Goal: Task Accomplishment & Management: Use online tool/utility

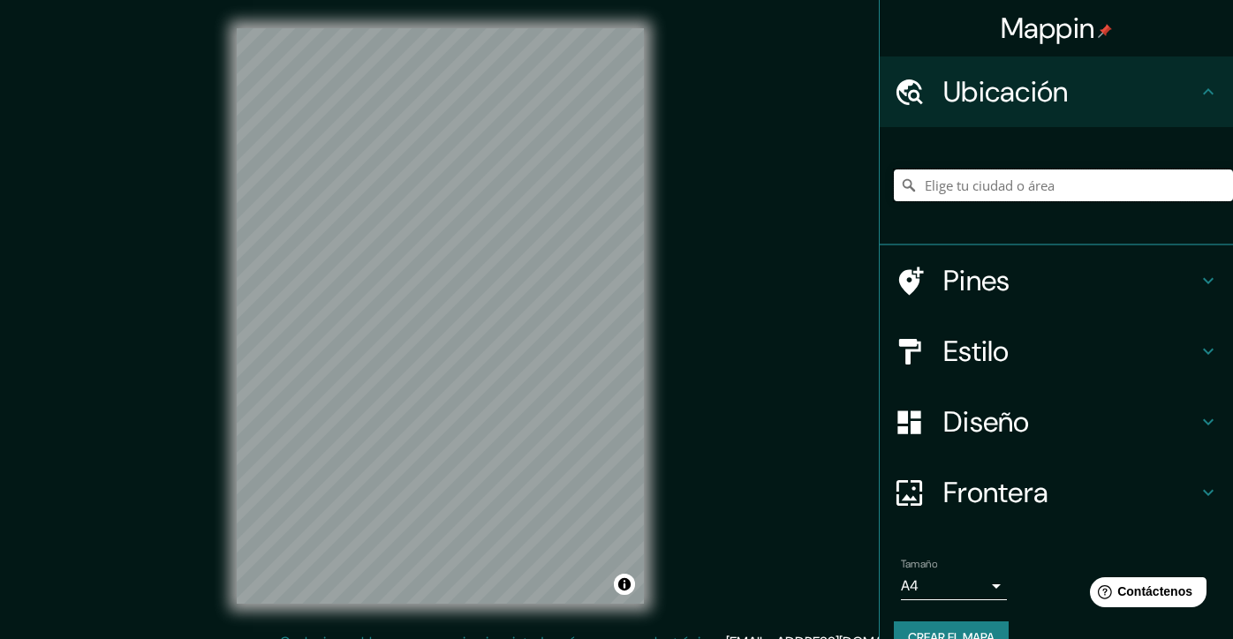
click at [1091, 182] on input "Elige tu ciudad o área" at bounding box center [1063, 186] width 339 height 32
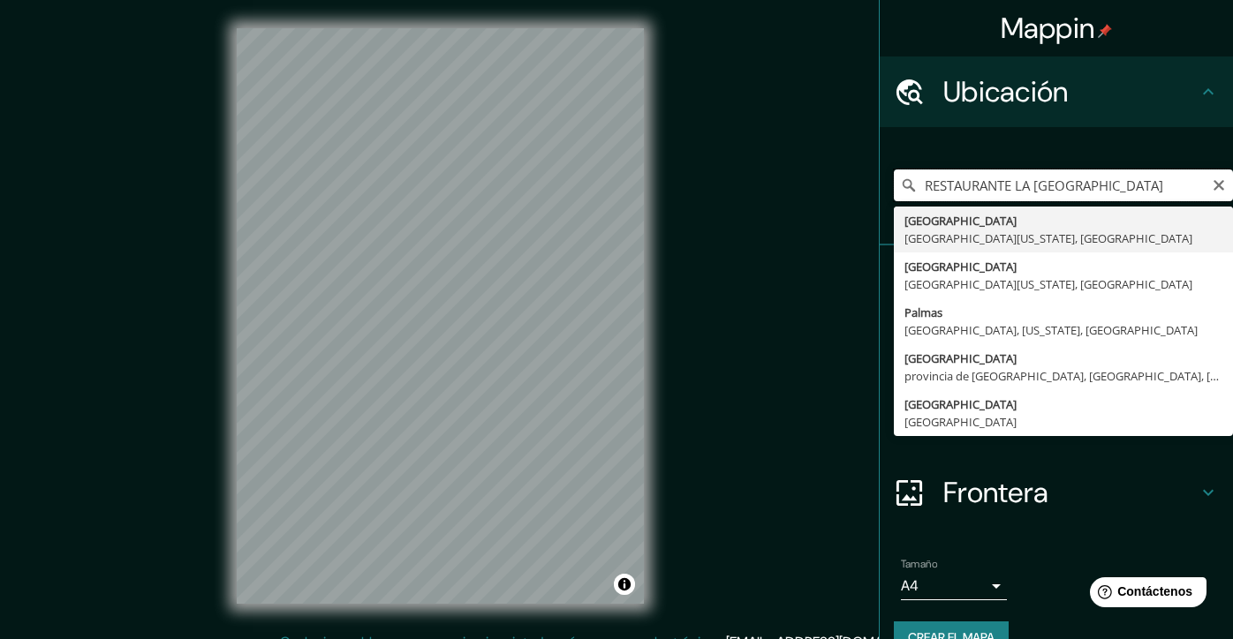
click at [1121, 185] on input "RESTAURANTE LA [GEOGRAPHIC_DATA]" at bounding box center [1063, 186] width 339 height 32
type input "[GEOGRAPHIC_DATA], [GEOGRAPHIC_DATA], [GEOGRAPHIC_DATA]"
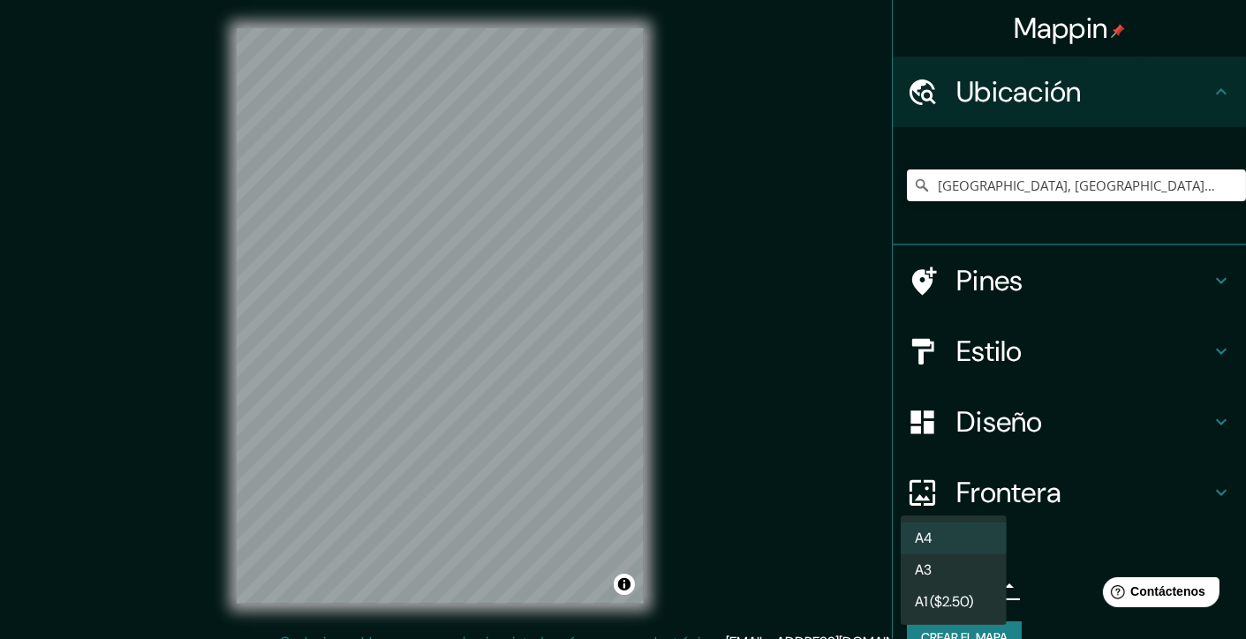
click at [969, 591] on body "Mappin Ubicación [GEOGRAPHIC_DATA], [GEOGRAPHIC_DATA], [GEOGRAPHIC_DATA] Pines …" at bounding box center [623, 319] width 1246 height 639
click at [971, 566] on li "A3" at bounding box center [954, 571] width 106 height 32
type input "a4"
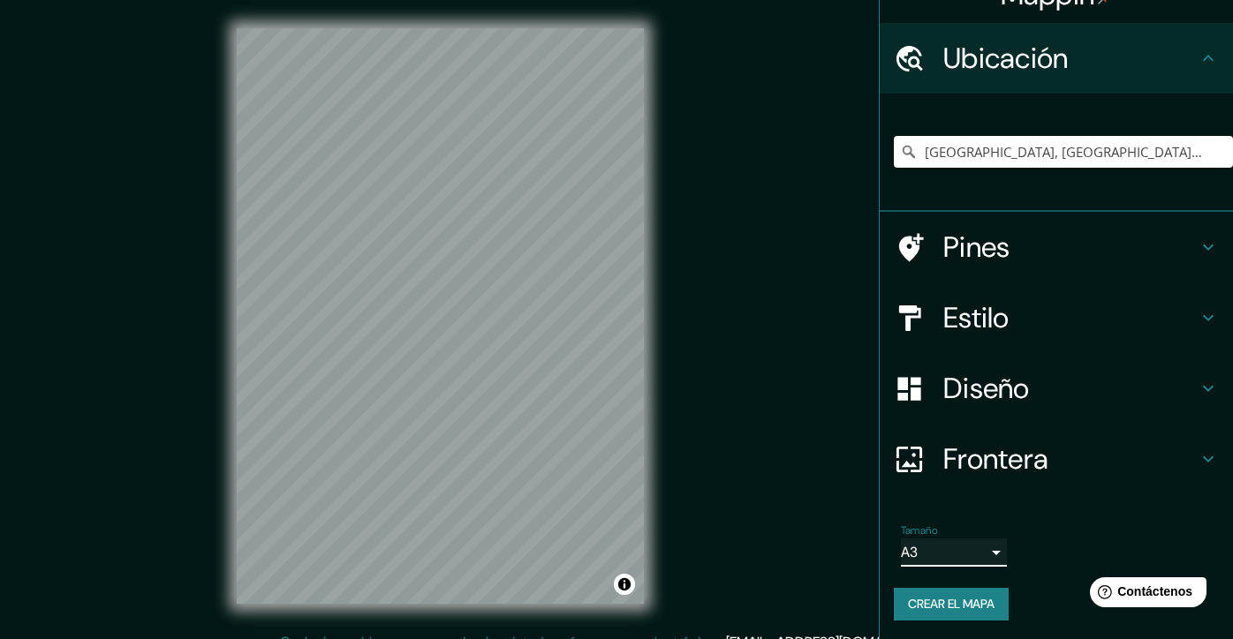
scroll to position [35, 0]
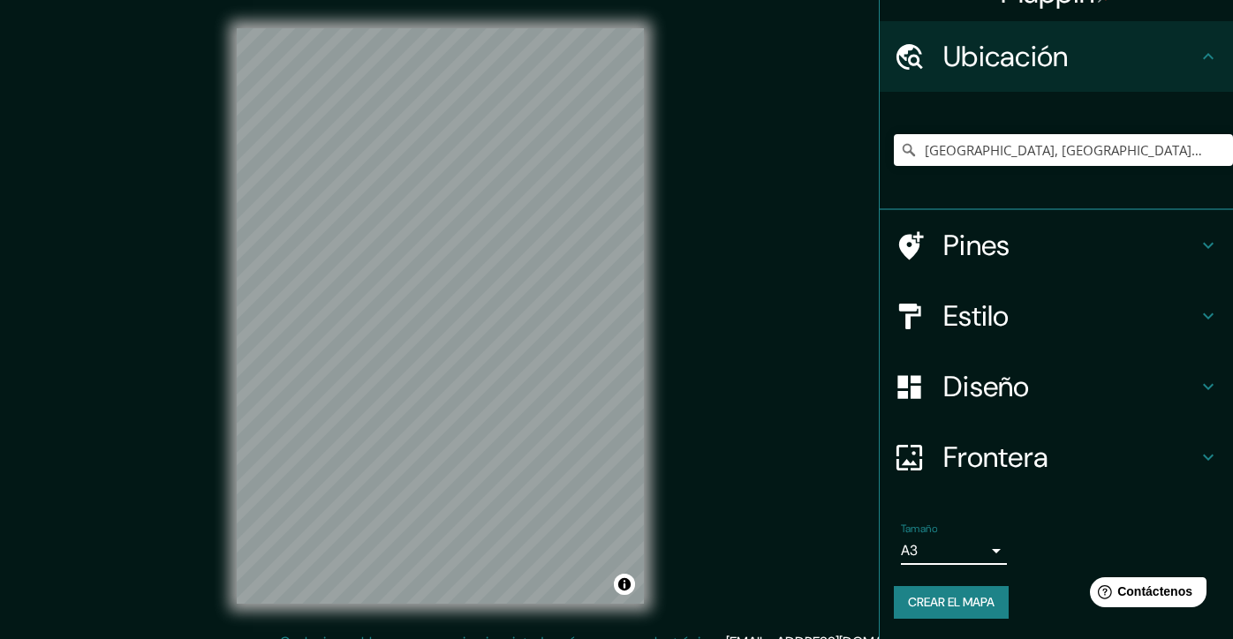
click at [982, 558] on body "Mappin Ubicación [GEOGRAPHIC_DATA], [GEOGRAPHIC_DATA], [GEOGRAPHIC_DATA] Pines …" at bounding box center [616, 319] width 1233 height 639
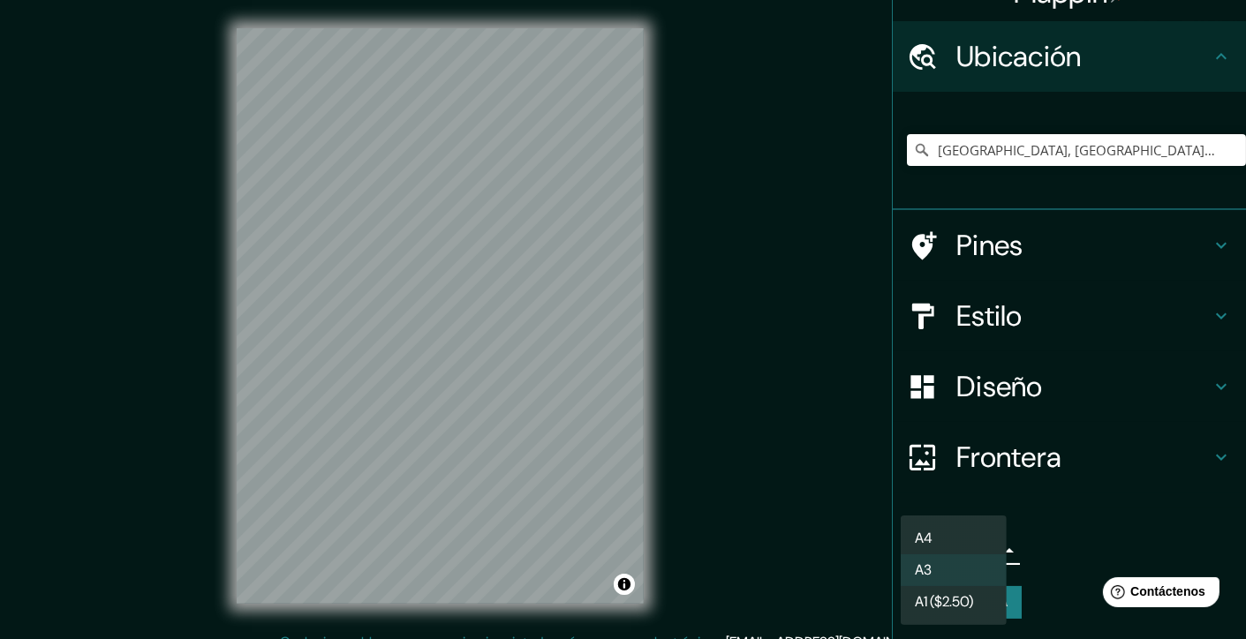
drag, startPoint x: 1068, startPoint y: 542, endPoint x: 1049, endPoint y: 476, distance: 68.8
click at [1068, 541] on div at bounding box center [623, 319] width 1246 height 639
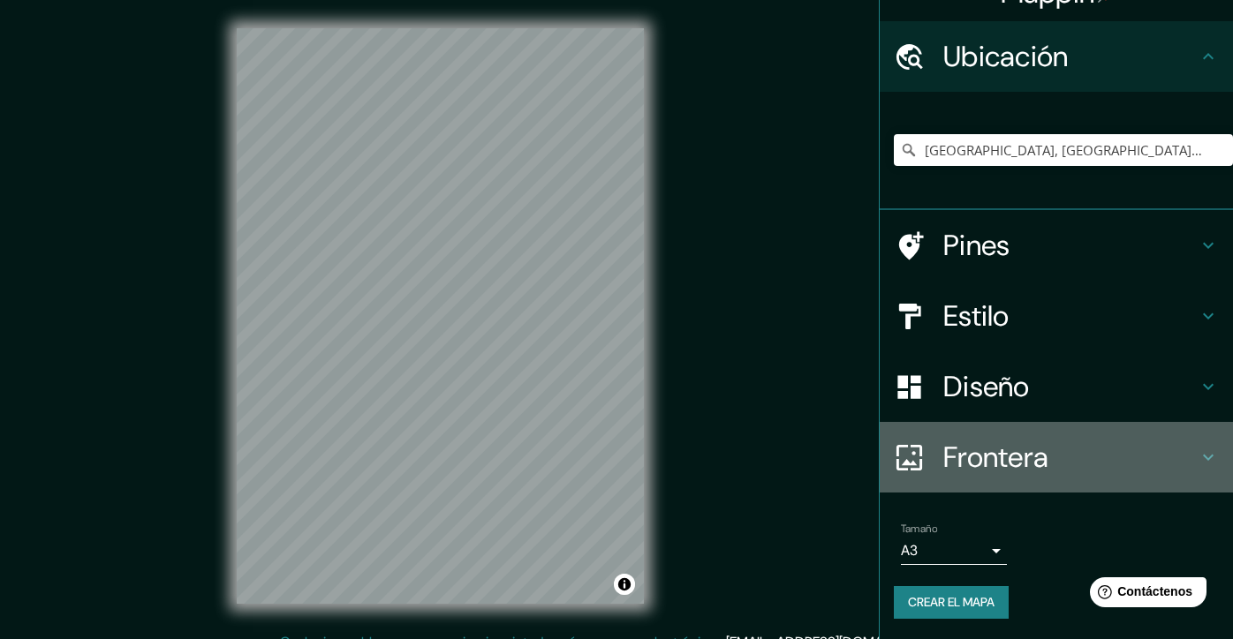
click at [1042, 442] on h4 "Frontera" at bounding box center [1070, 457] width 254 height 35
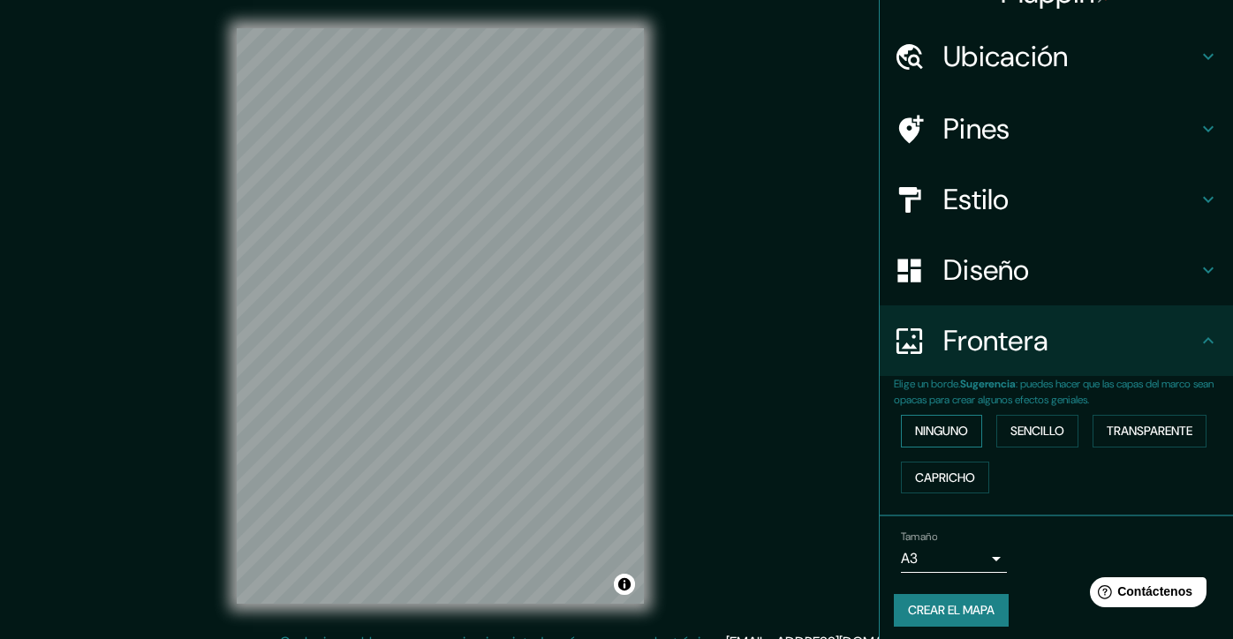
click at [935, 434] on font "Ninguno" at bounding box center [941, 431] width 53 height 22
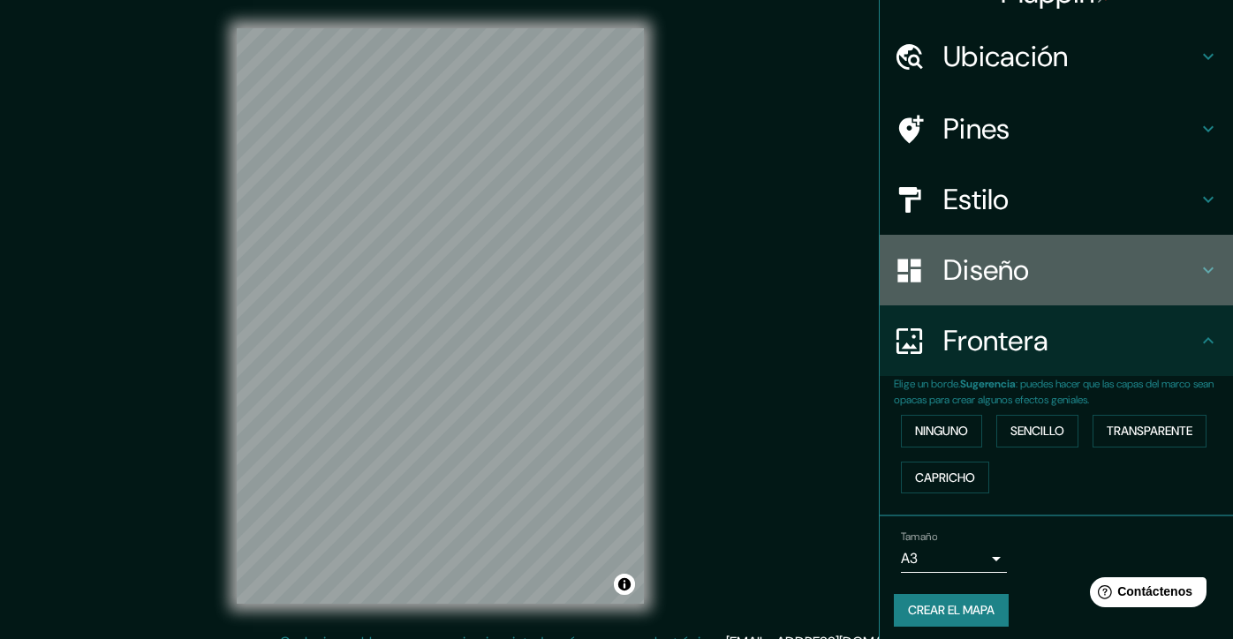
click at [994, 268] on h4 "Diseño" at bounding box center [1070, 270] width 254 height 35
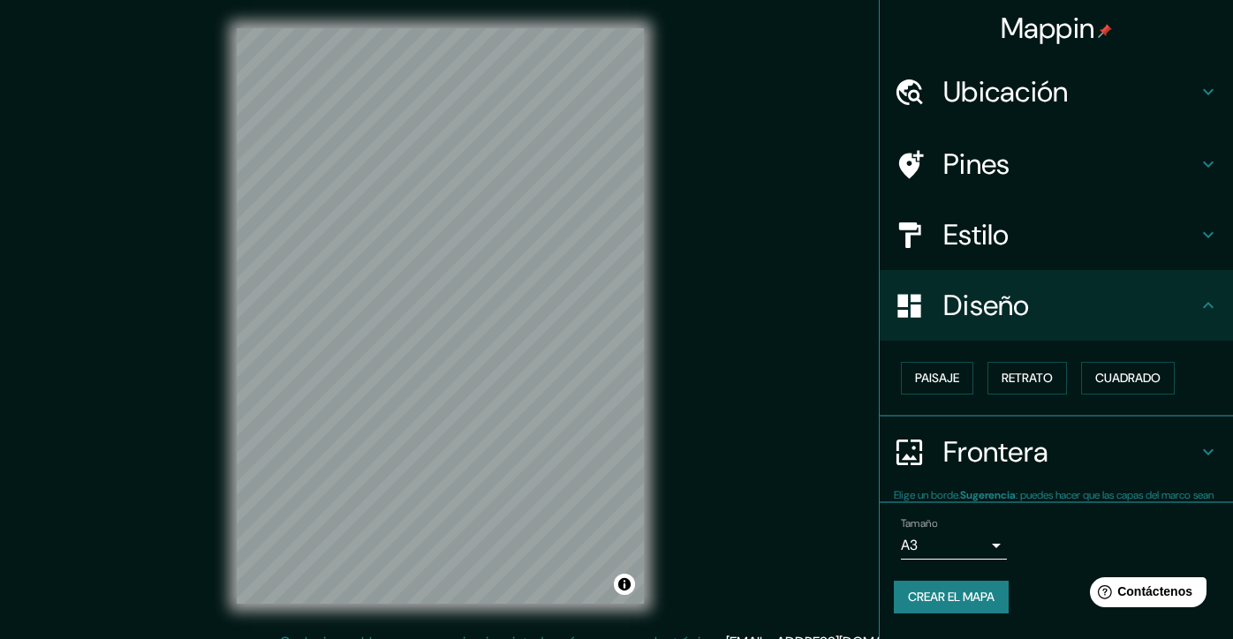
scroll to position [0, 0]
click at [959, 381] on font "Paisaje" at bounding box center [937, 378] width 44 height 22
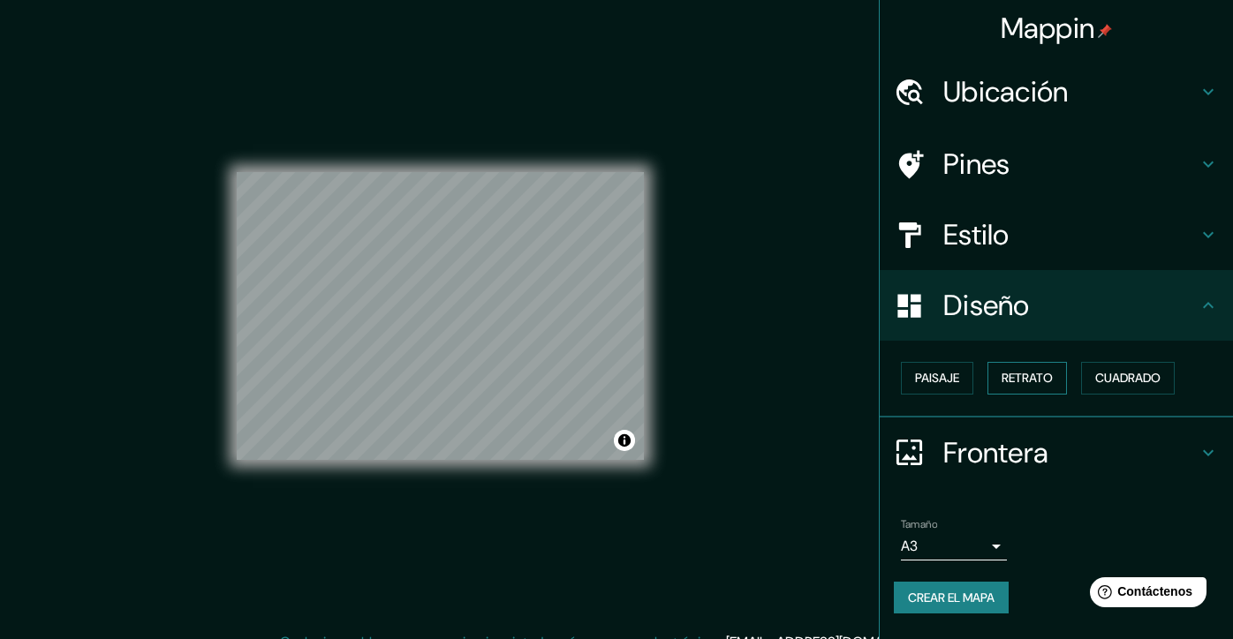
click at [1025, 381] on font "Retrato" at bounding box center [1026, 378] width 51 height 22
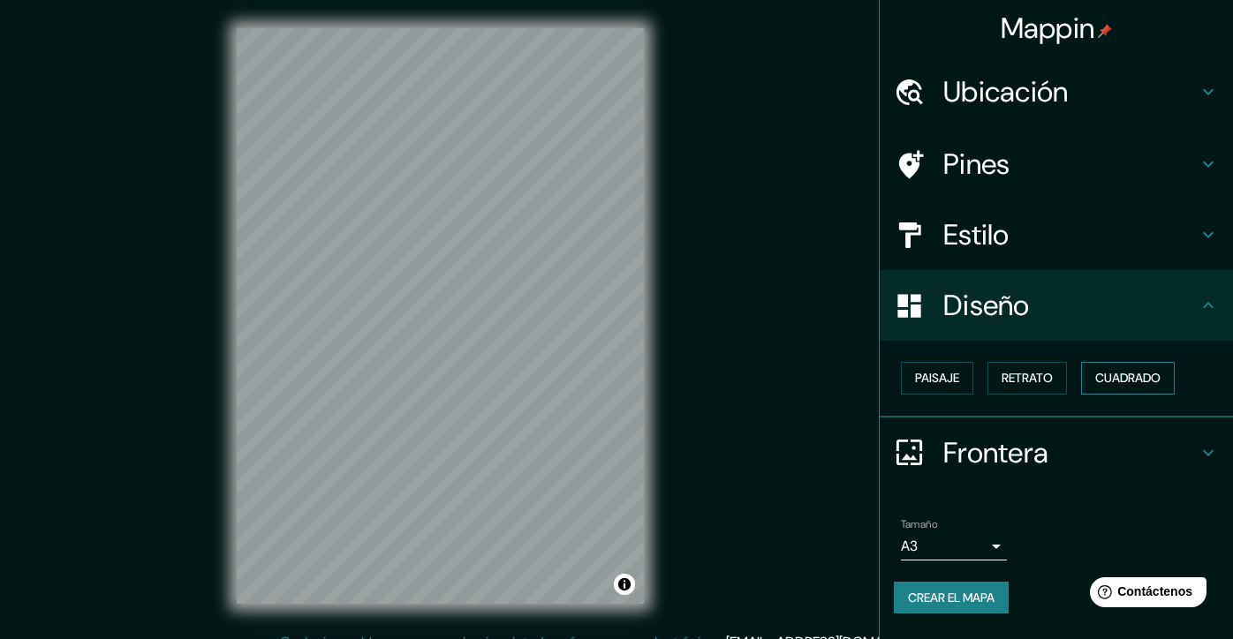
click at [1121, 380] on font "Cuadrado" at bounding box center [1127, 378] width 65 height 22
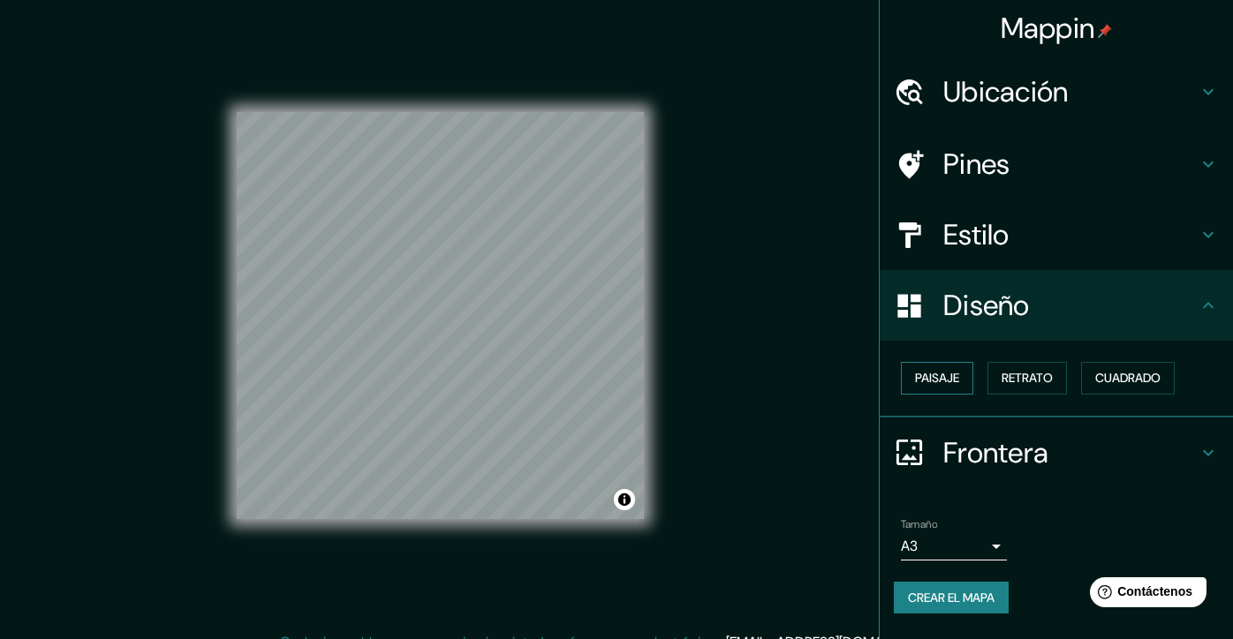
click at [954, 385] on font "Paisaje" at bounding box center [937, 378] width 44 height 22
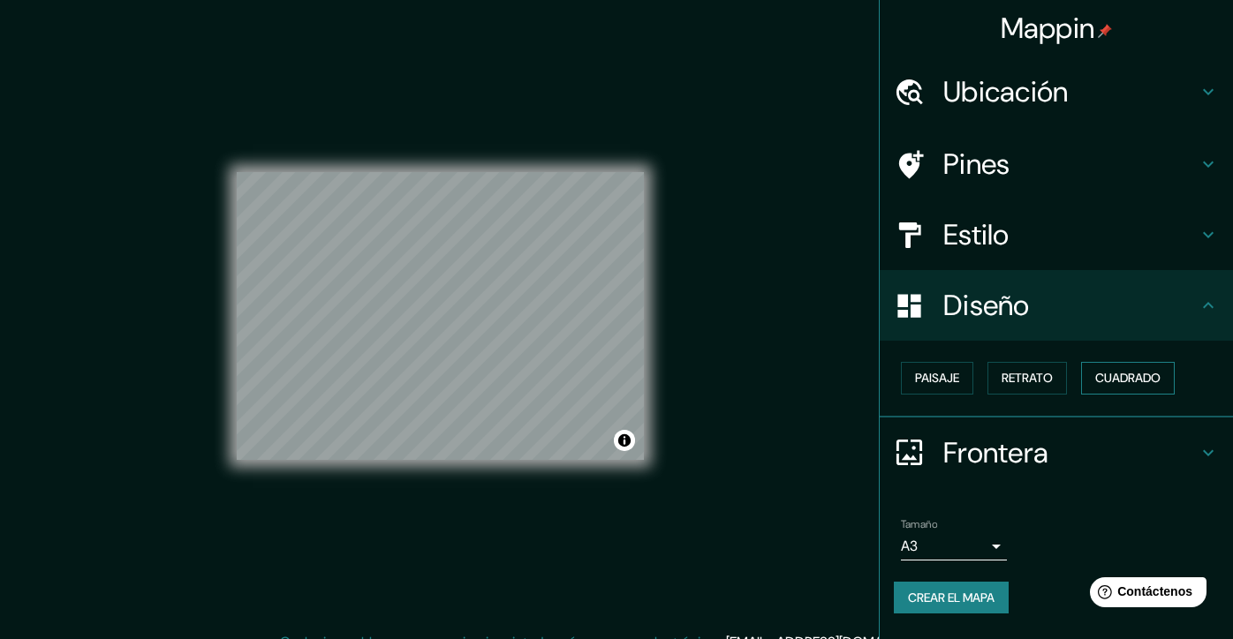
click at [1103, 370] on font "Cuadrado" at bounding box center [1127, 378] width 65 height 22
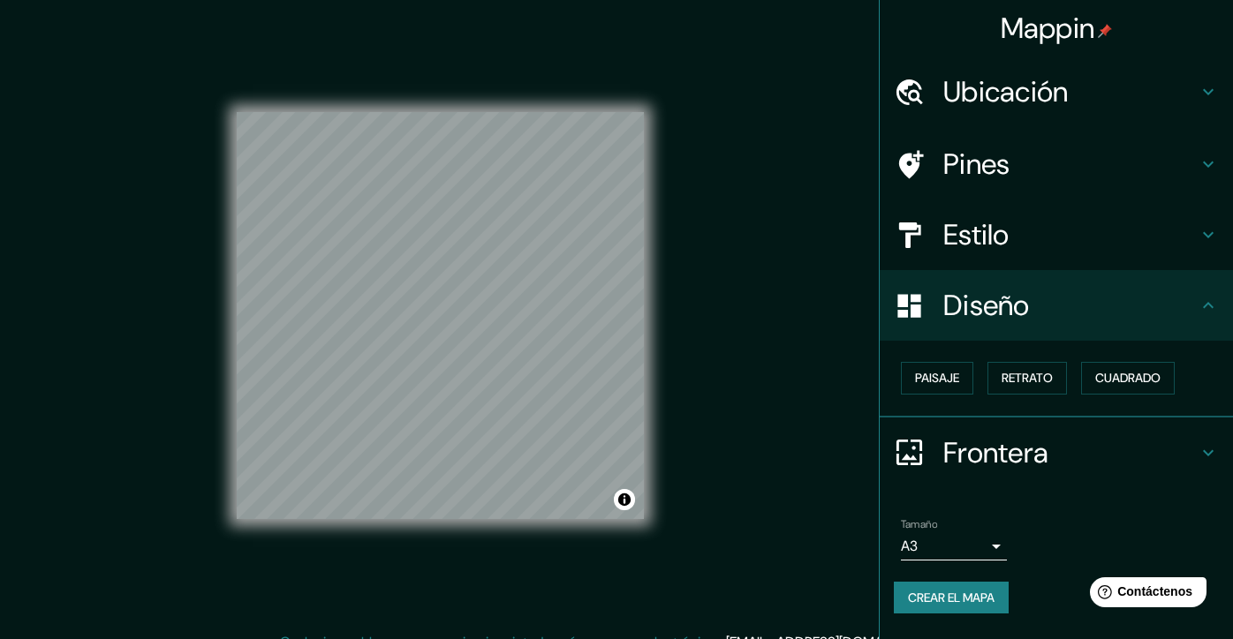
click at [1005, 225] on h4 "Estilo" at bounding box center [1070, 234] width 254 height 35
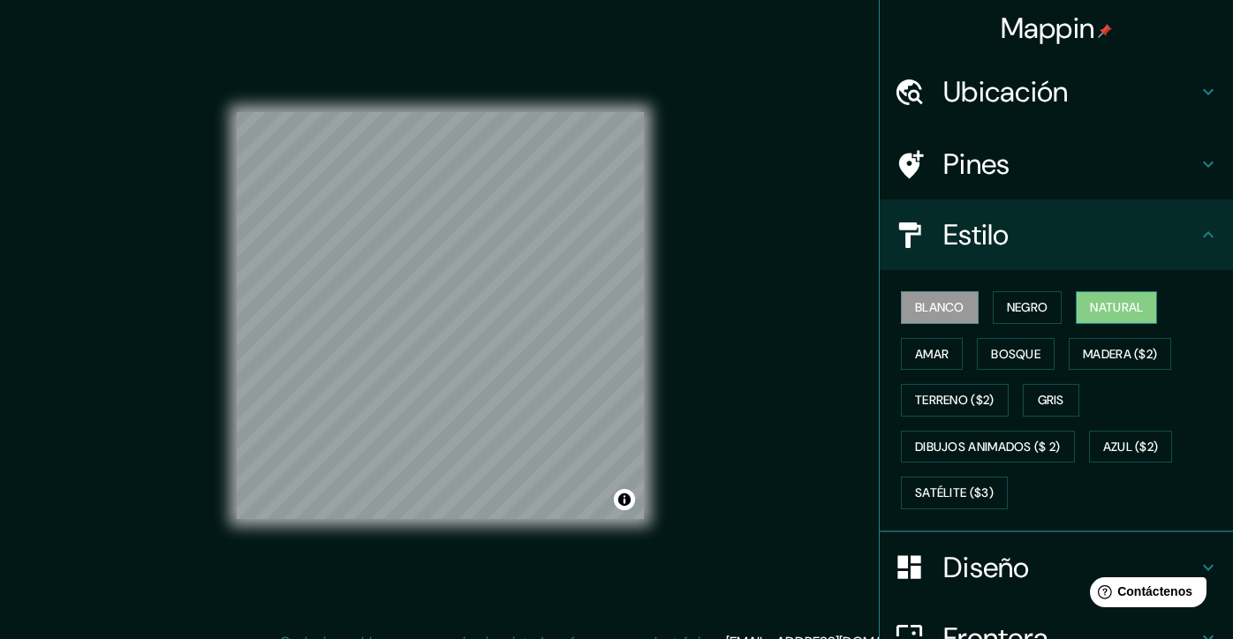
click at [1079, 314] on button "Natural" at bounding box center [1116, 307] width 81 height 33
click at [991, 360] on font "Bosque" at bounding box center [1015, 354] width 49 height 22
click at [1111, 314] on font "Natural" at bounding box center [1116, 308] width 53 height 22
click at [917, 350] on font "Amar" at bounding box center [932, 354] width 34 height 22
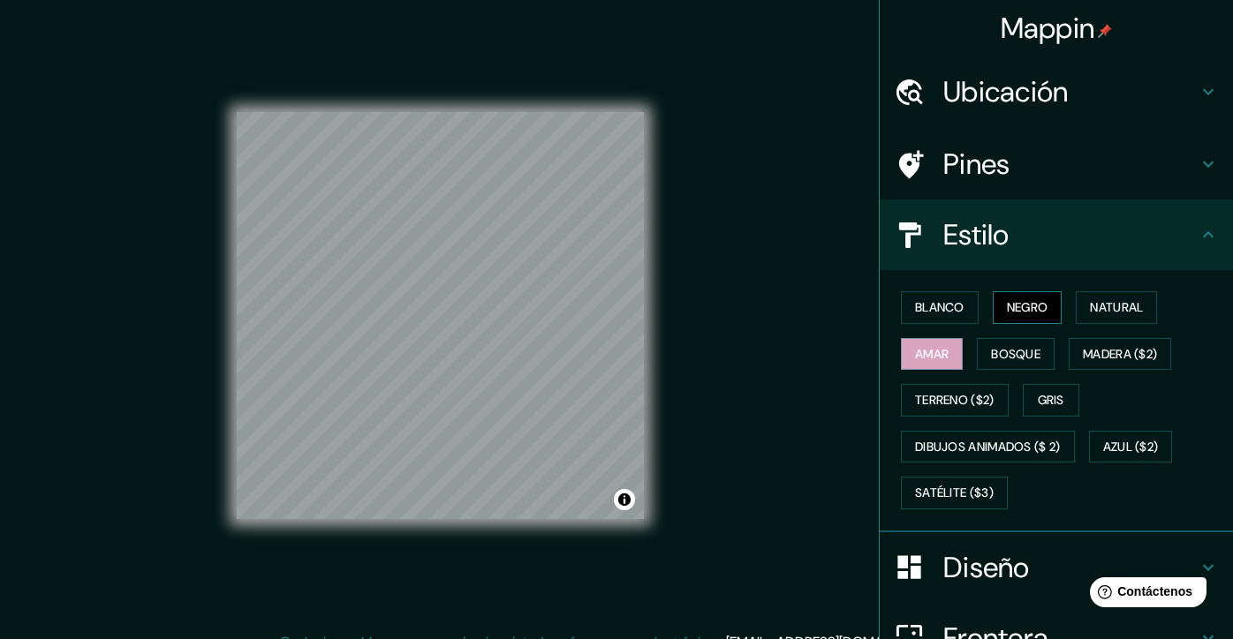
click at [1043, 311] on button "Negro" at bounding box center [1027, 307] width 70 height 33
click at [940, 309] on font "Blanco" at bounding box center [939, 308] width 49 height 22
